Goal: Information Seeking & Learning: Learn about a topic

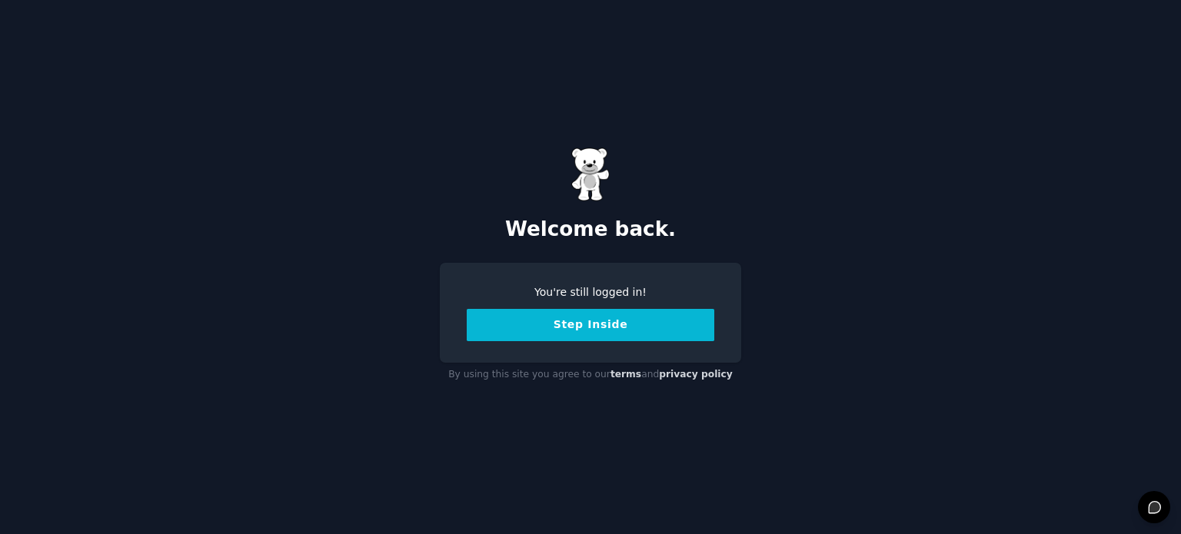
click at [580, 324] on button "Step Inside" at bounding box center [591, 325] width 248 height 32
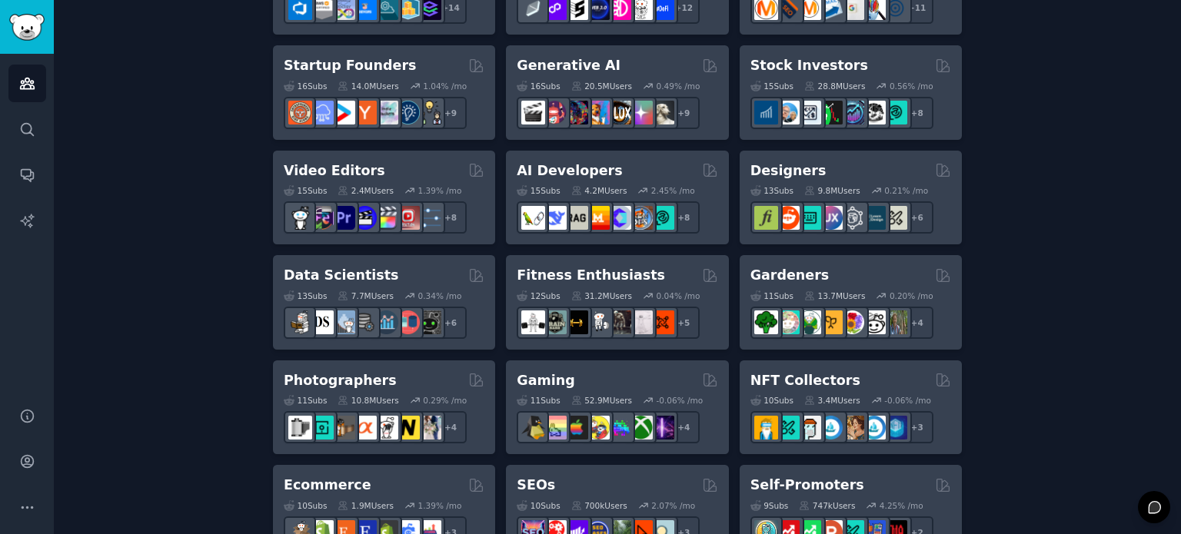
scroll to position [469, 0]
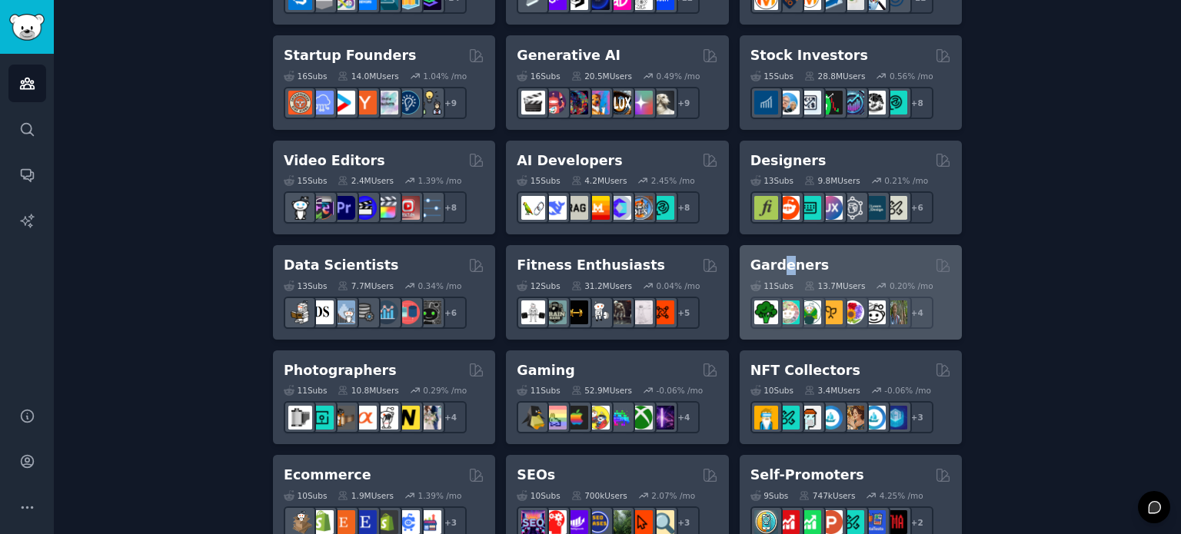
click at [782, 265] on h2 "Gardeners" at bounding box center [789, 265] width 79 height 19
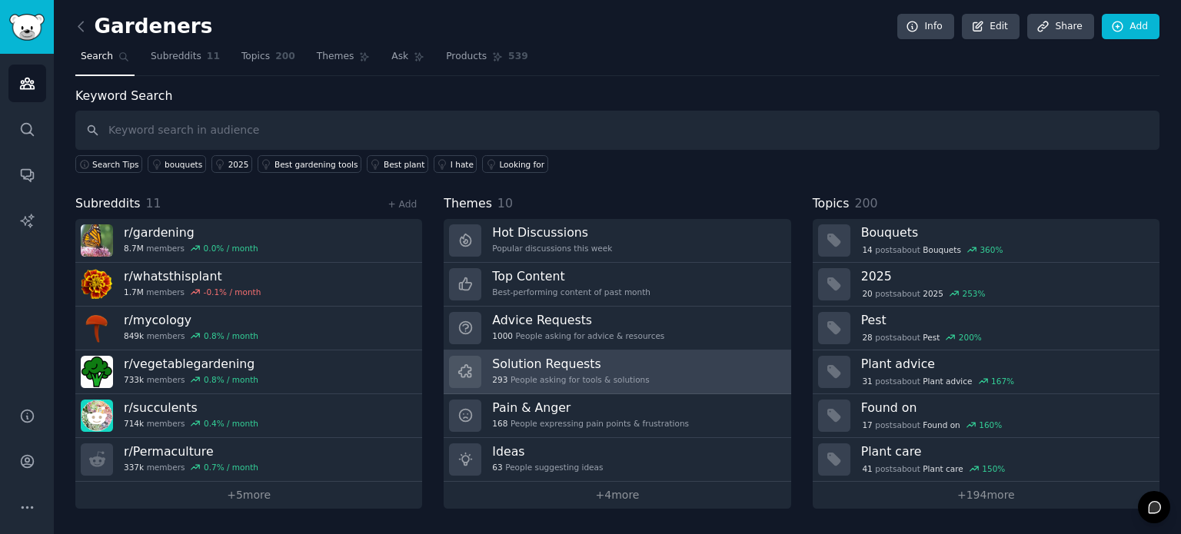
click at [567, 365] on h3 "Solution Requests" at bounding box center [570, 364] width 157 height 16
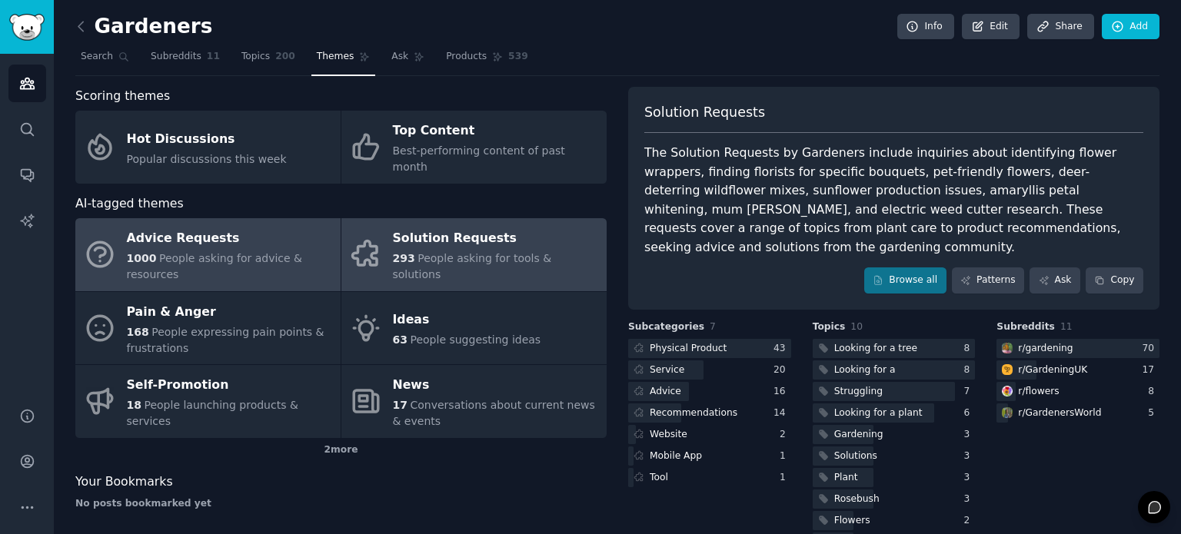
click at [224, 252] on span "People asking for advice & resources" at bounding box center [215, 266] width 176 height 28
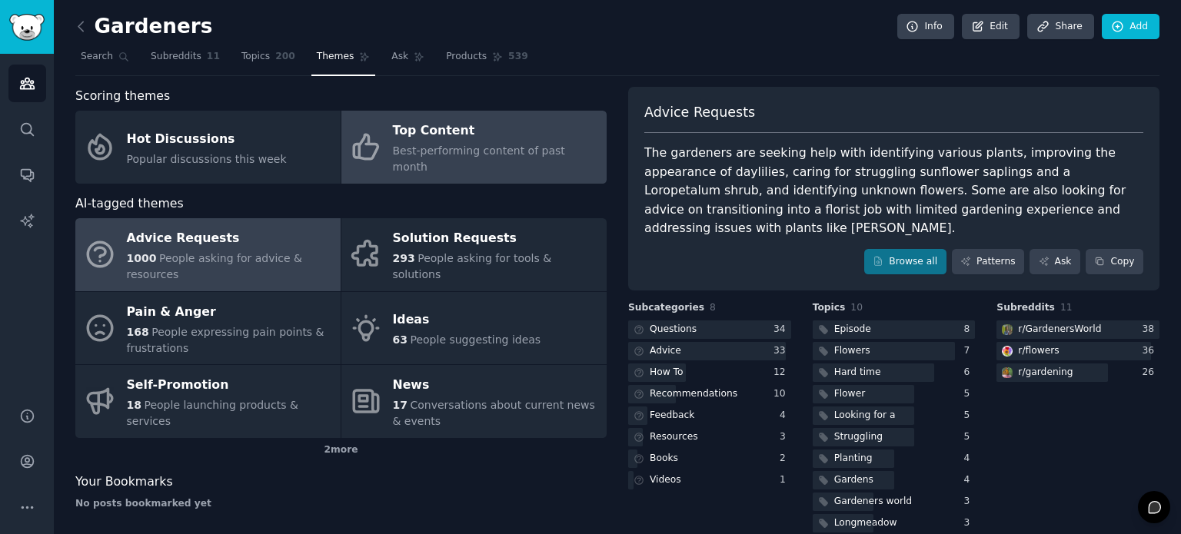
click at [468, 140] on div "Top Content" at bounding box center [496, 131] width 206 height 25
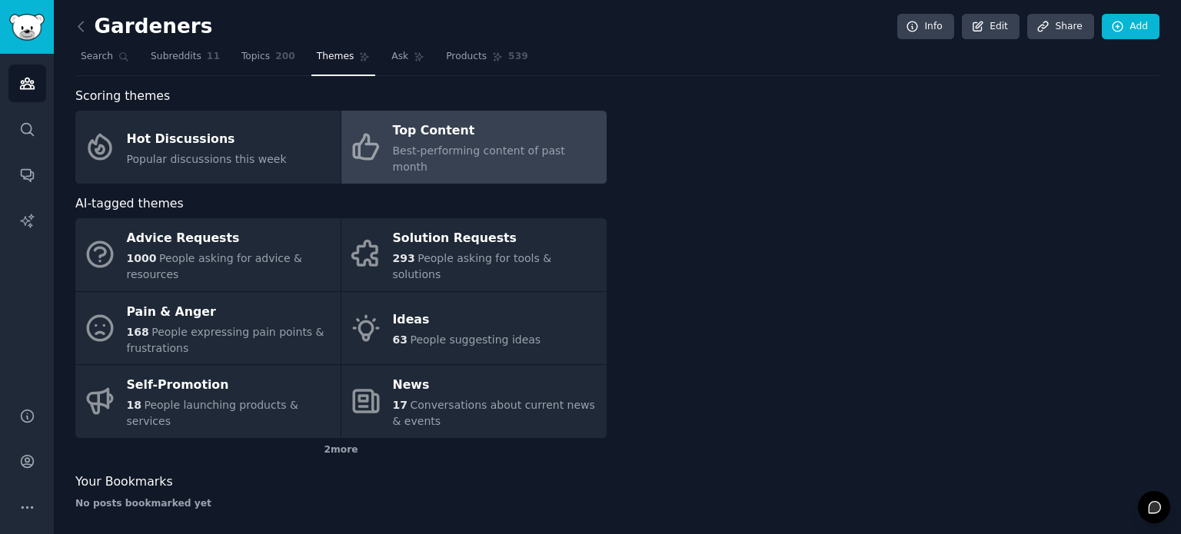
click at [468, 140] on div "Top Content" at bounding box center [496, 131] width 206 height 25
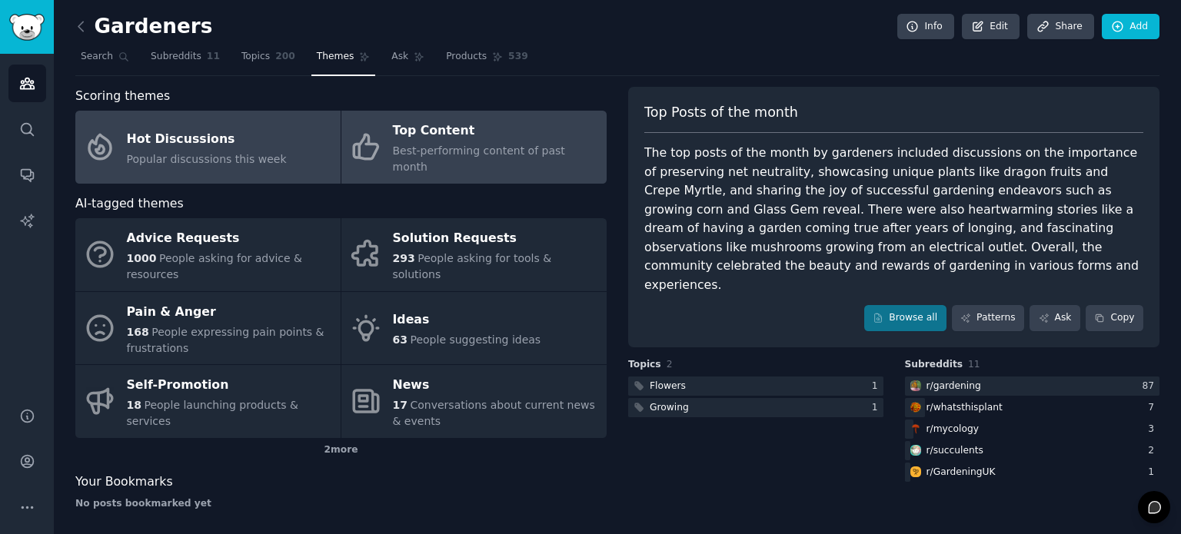
click at [244, 135] on div "Hot Discussions" at bounding box center [207, 139] width 160 height 25
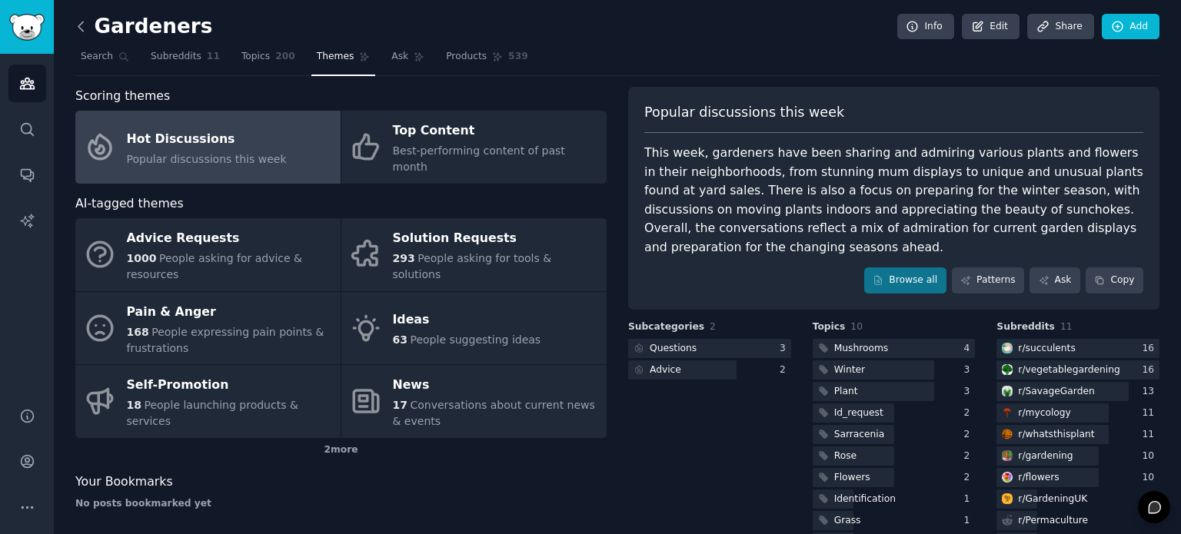
click at [80, 25] on icon at bounding box center [81, 26] width 16 height 16
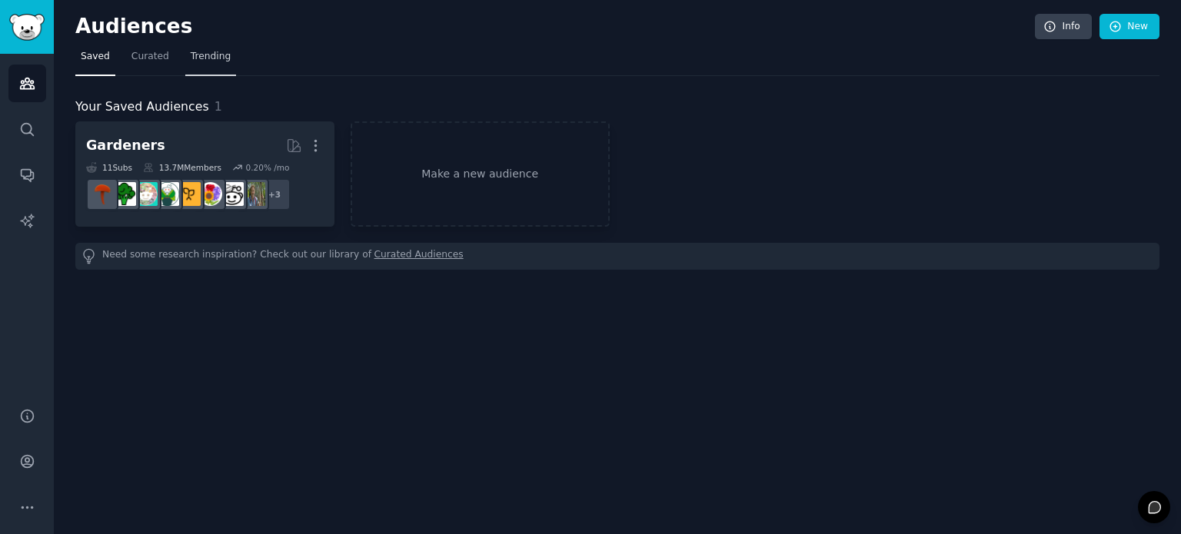
click at [195, 52] on span "Trending" at bounding box center [211, 57] width 40 height 14
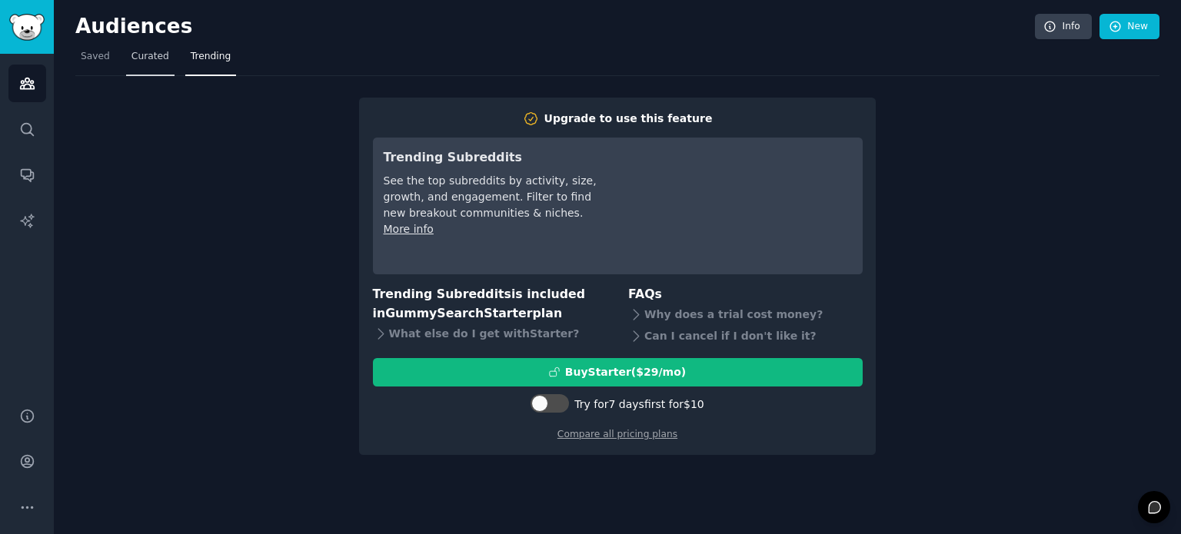
click at [148, 62] on span "Curated" at bounding box center [150, 57] width 38 height 14
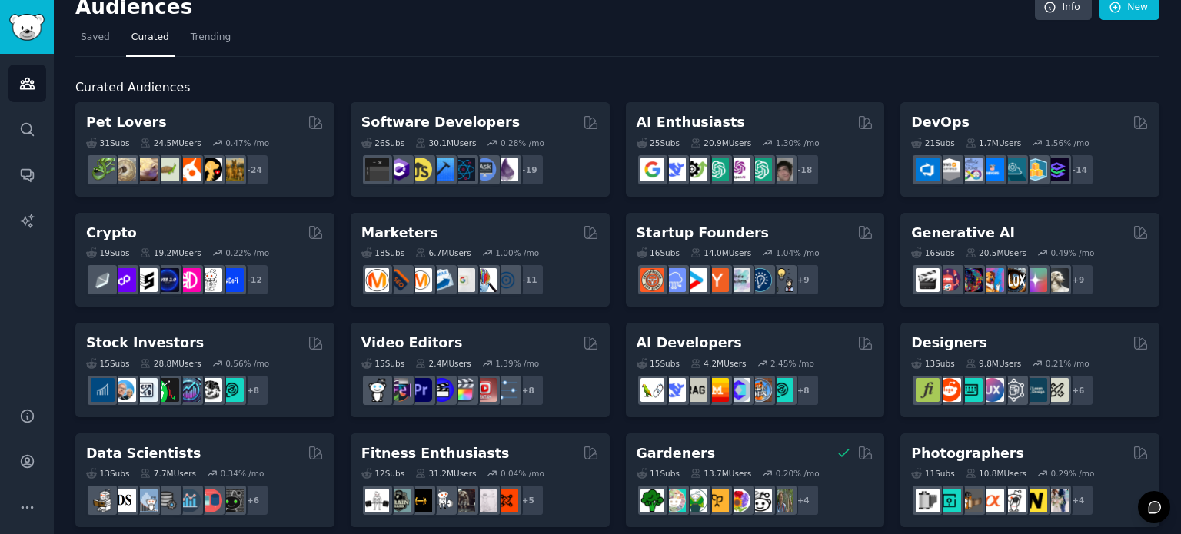
scroll to position [20, 0]
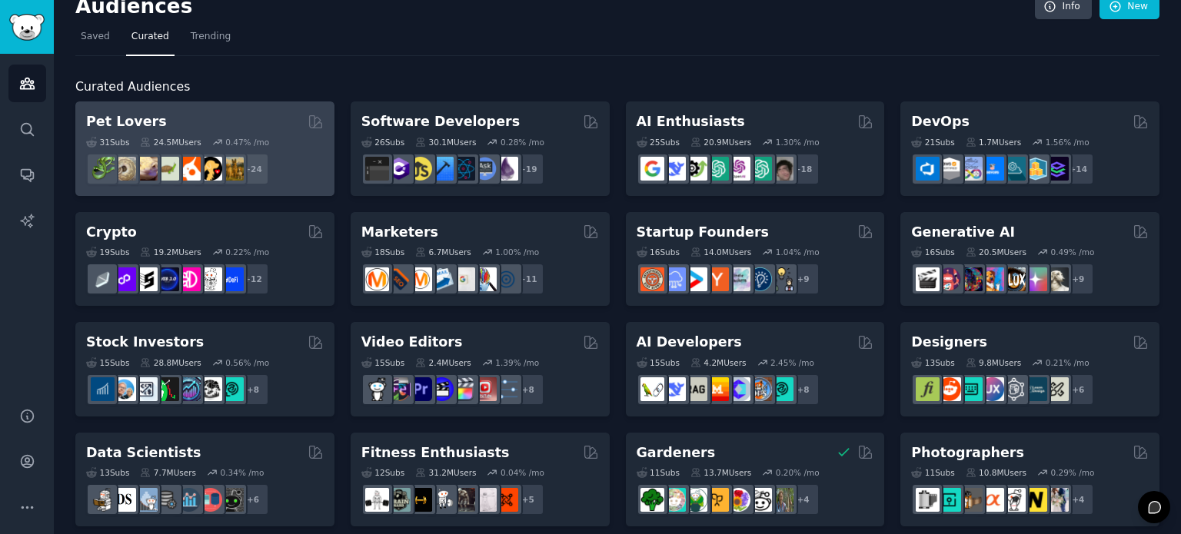
click at [113, 131] on div "31 Sub s 24.5M Users 0.47 % /mo r/herpetology + 24" at bounding box center [205, 158] width 238 height 54
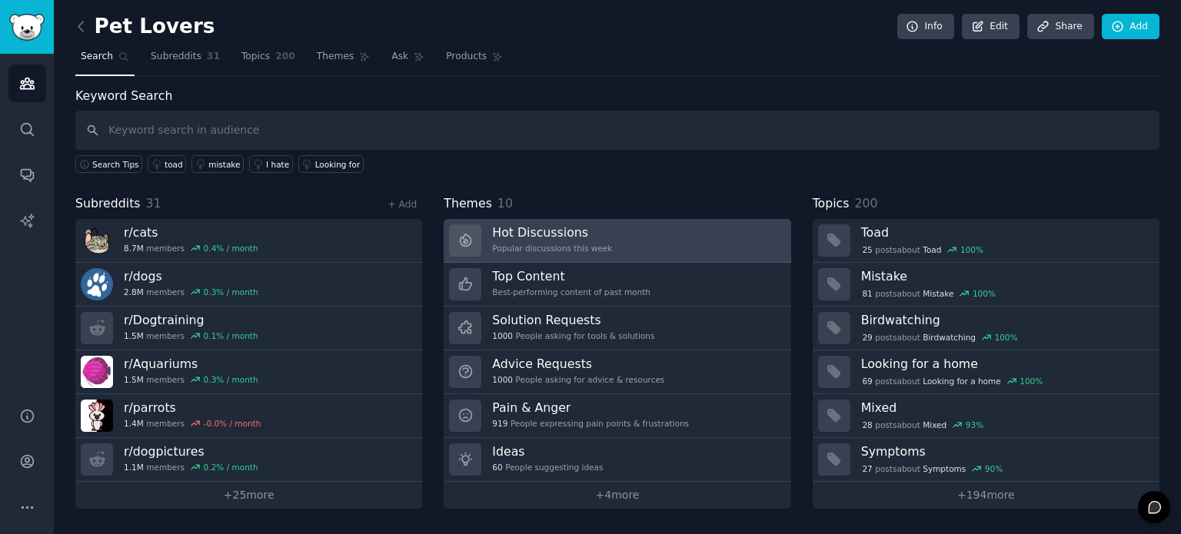
click at [527, 234] on h3 "Hot Discussions" at bounding box center [552, 232] width 120 height 16
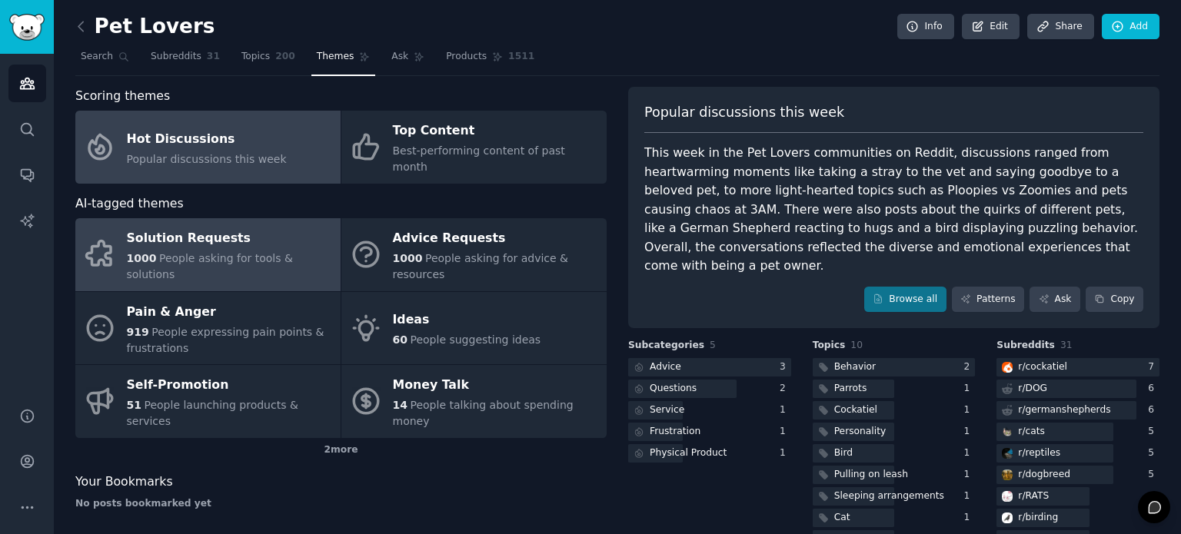
click at [199, 227] on div "Solution Requests" at bounding box center [230, 239] width 206 height 25
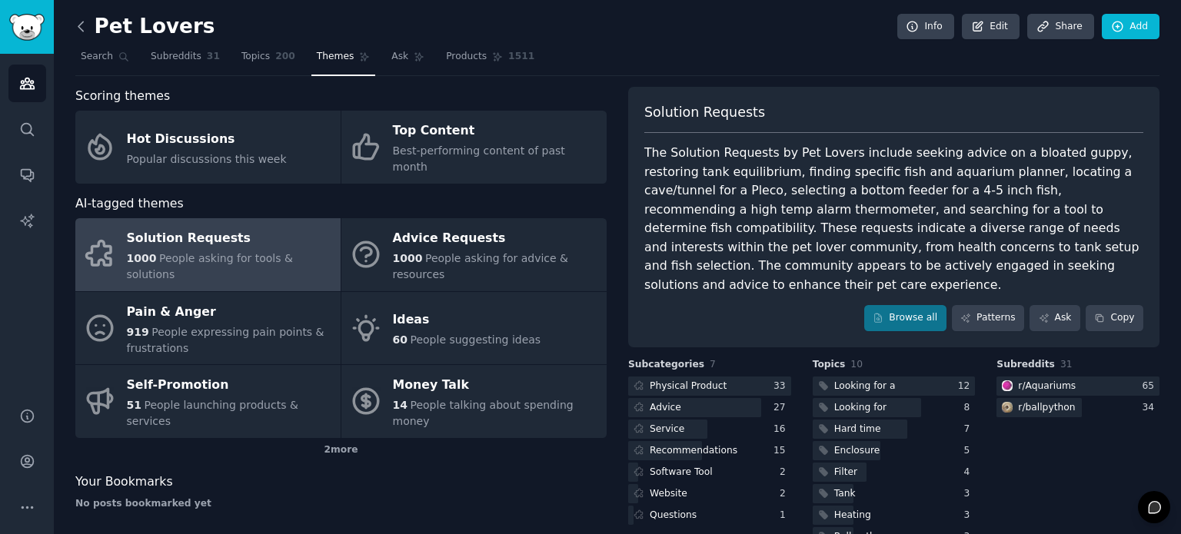
click at [82, 24] on icon at bounding box center [81, 26] width 16 height 16
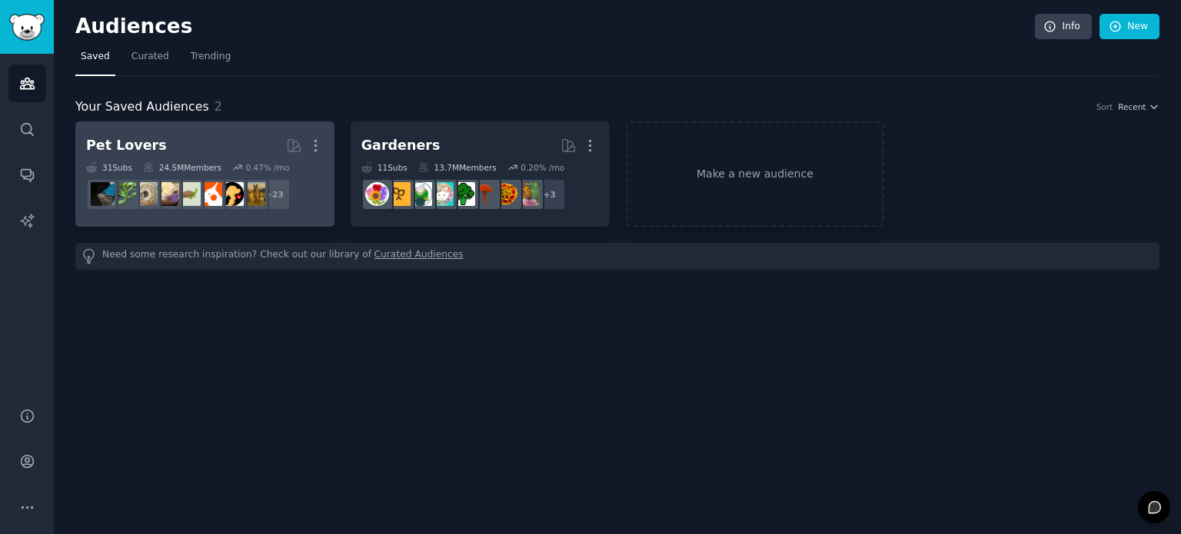
click at [135, 148] on div "Pet Lovers" at bounding box center [126, 145] width 81 height 19
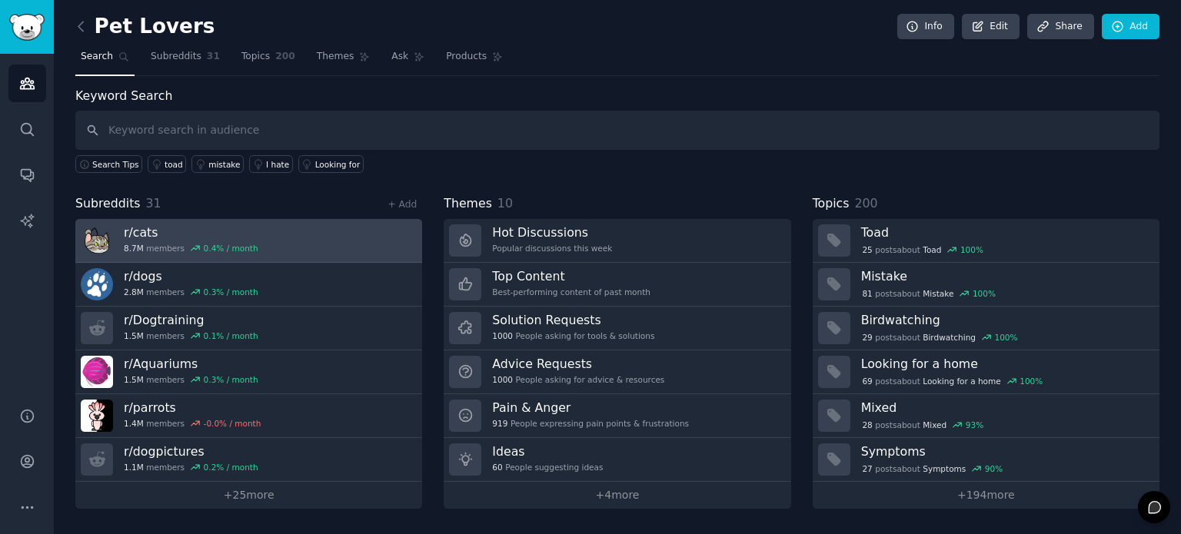
click at [101, 241] on img at bounding box center [97, 240] width 32 height 32
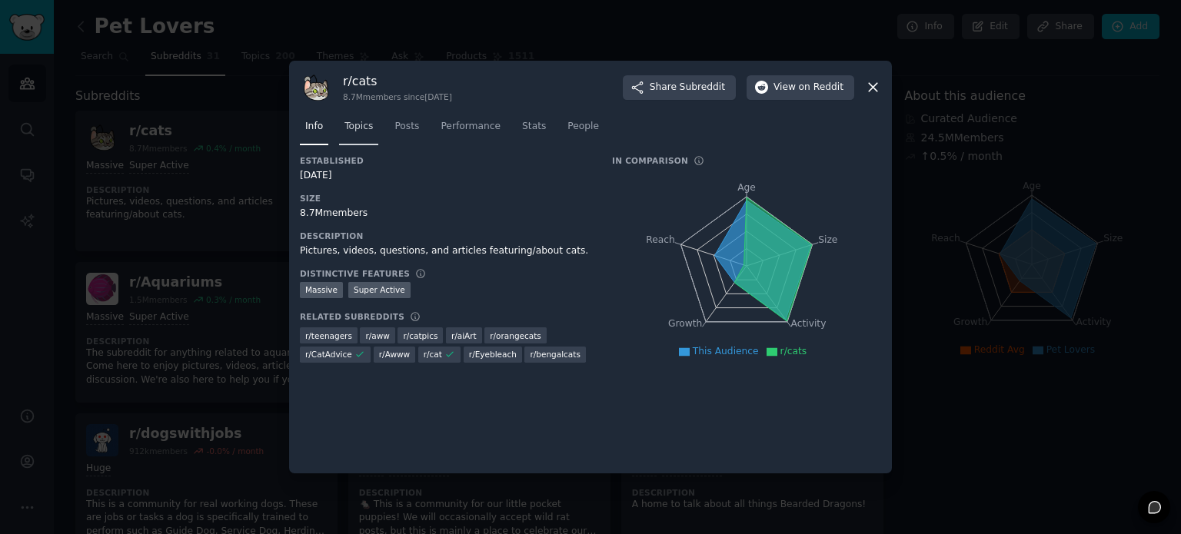
click at [363, 128] on span "Topics" at bounding box center [358, 127] width 28 height 14
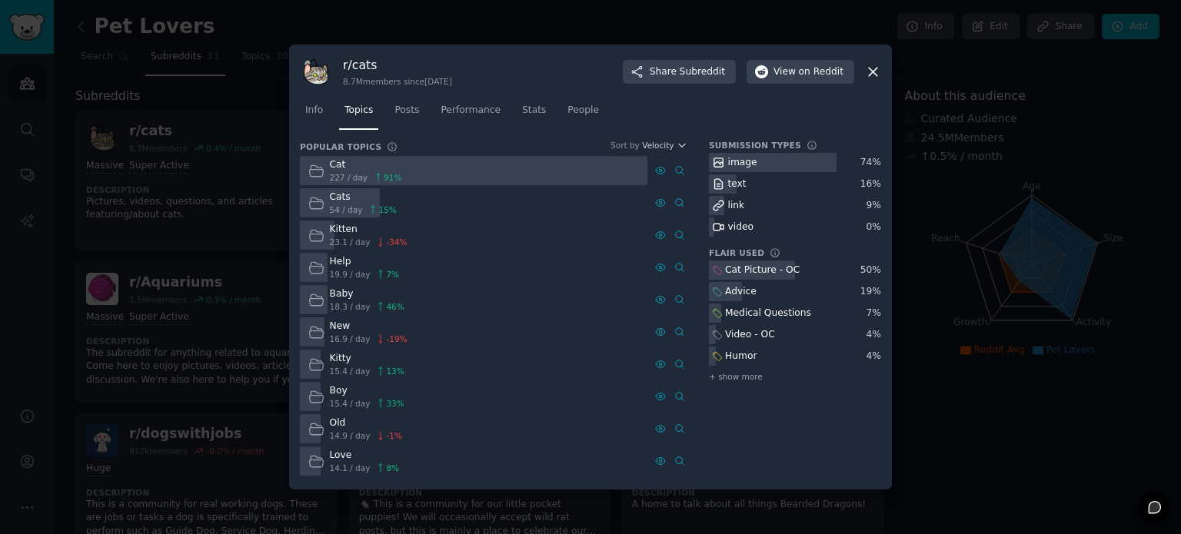
click at [866, 74] on icon at bounding box center [873, 72] width 16 height 16
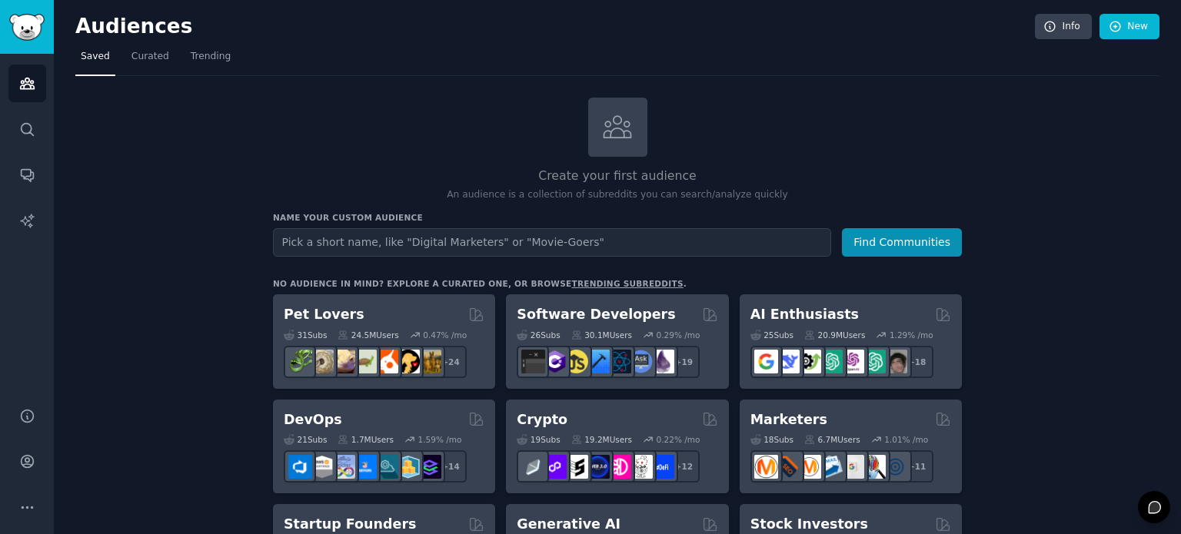
scroll to position [1082, 0]
